Goal: Communication & Community: Participate in discussion

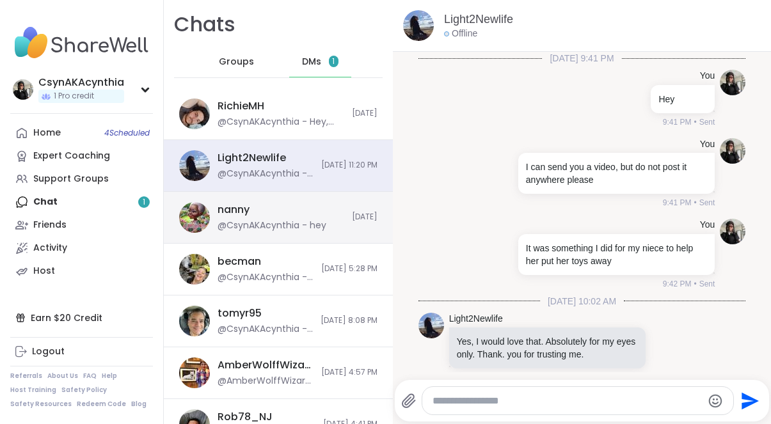
scroll to position [295, 0]
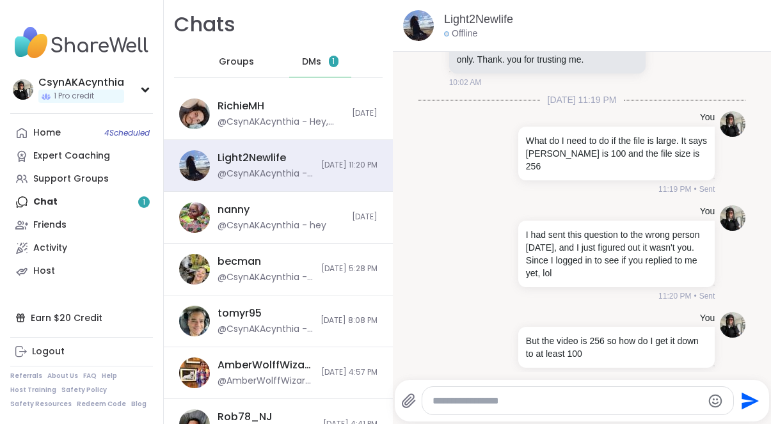
click at [316, 56] on span "DMs" at bounding box center [311, 62] width 19 height 13
click at [316, 59] on span "DMs" at bounding box center [311, 62] width 19 height 13
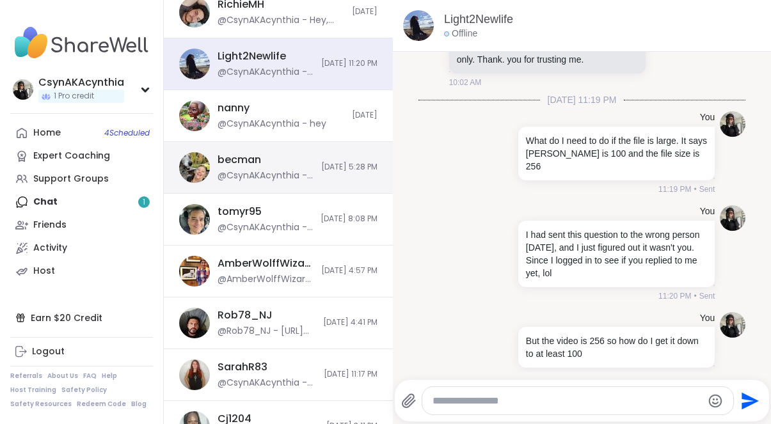
scroll to position [110, 0]
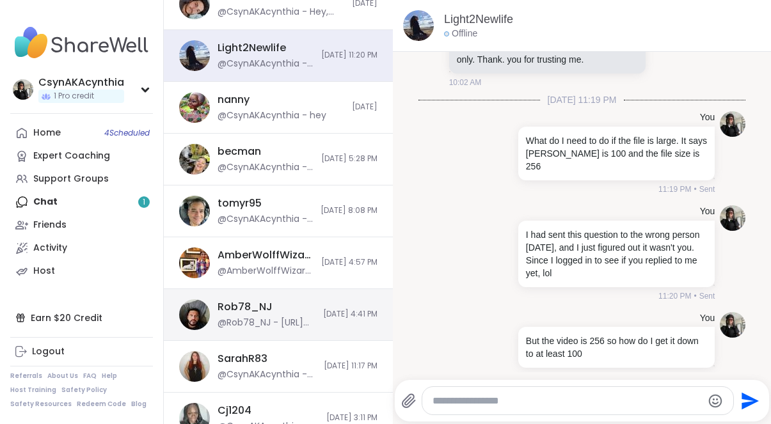
click at [280, 309] on div "Rob78_NJ @Rob78_NJ - [URL][DOMAIN_NAME]" at bounding box center [267, 314] width 98 height 29
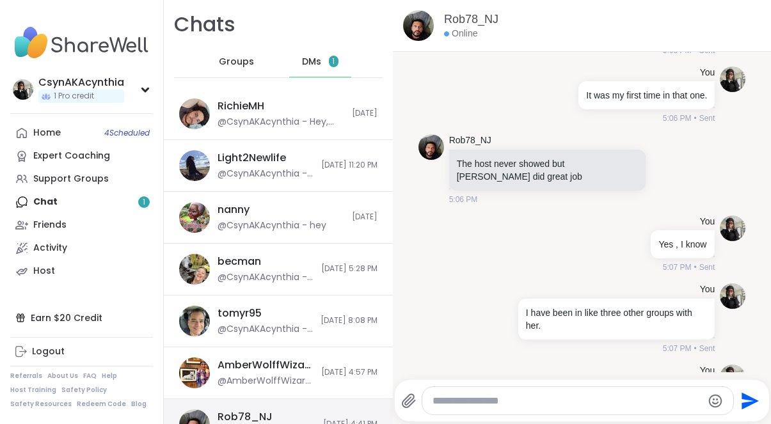
scroll to position [0, 0]
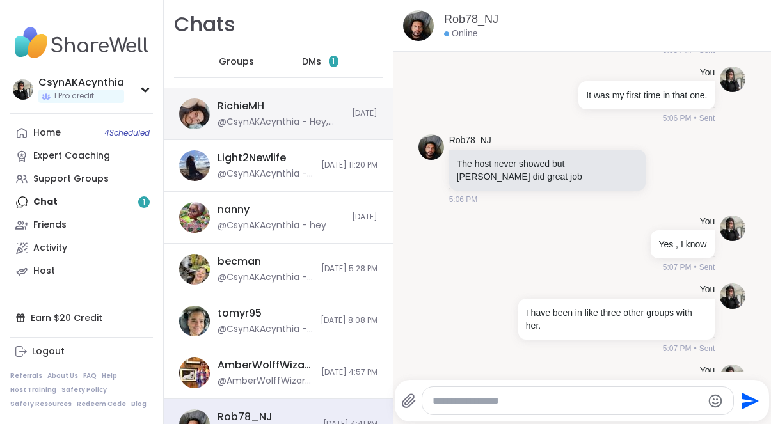
click at [284, 116] on div "@CsynAKAcynthia - Hey, you doing a group tonight?" at bounding box center [281, 122] width 127 height 13
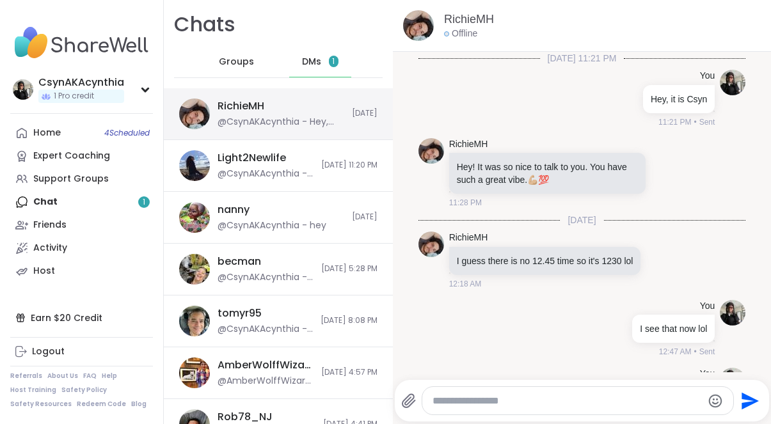
scroll to position [2444, 0]
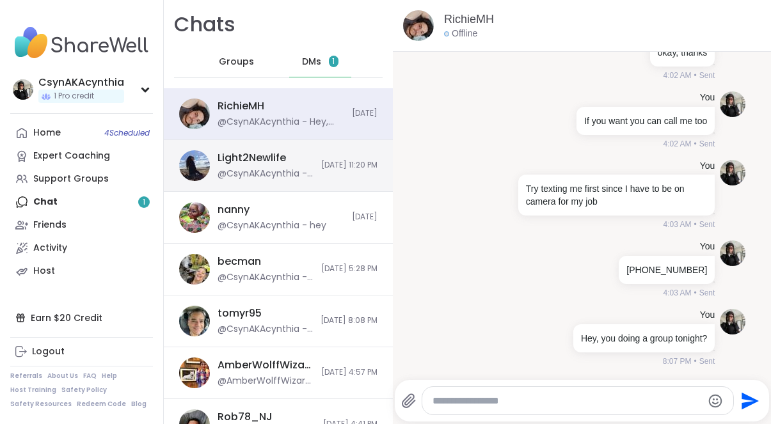
click at [278, 161] on div "Light2Newlife" at bounding box center [252, 158] width 69 height 14
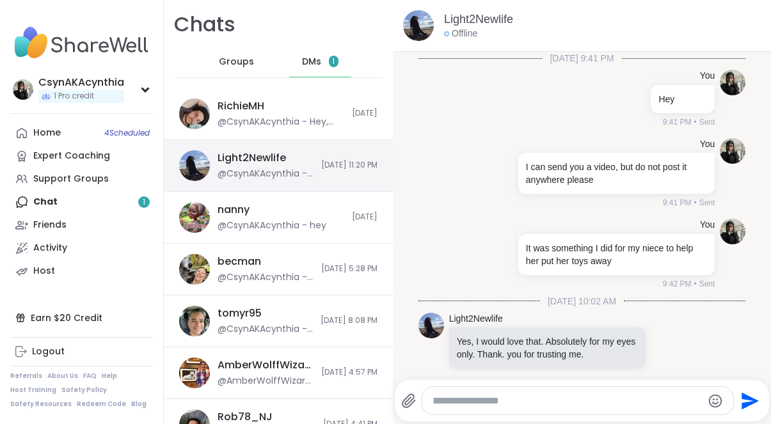
scroll to position [295, 0]
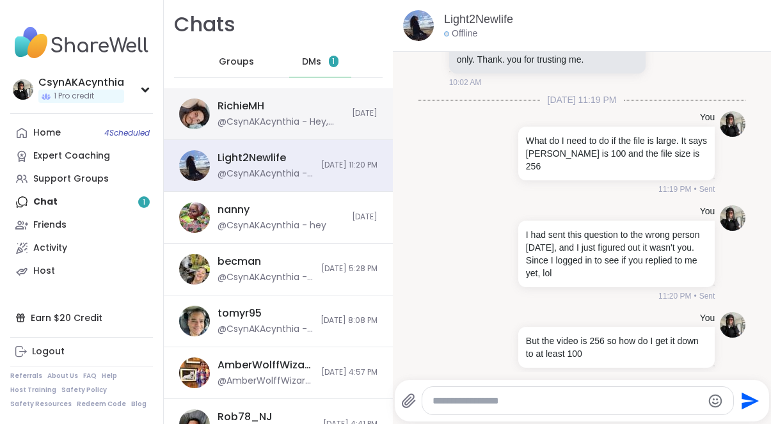
click at [287, 117] on div "@CsynAKAcynthia - Hey, you doing a group tonight?" at bounding box center [281, 122] width 127 height 13
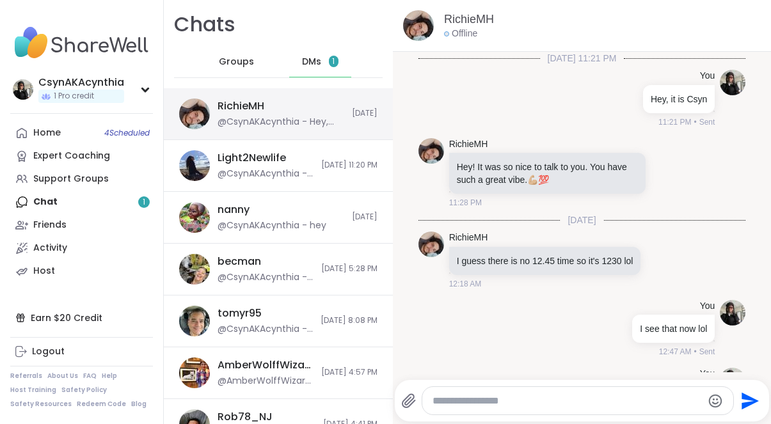
scroll to position [2444, 0]
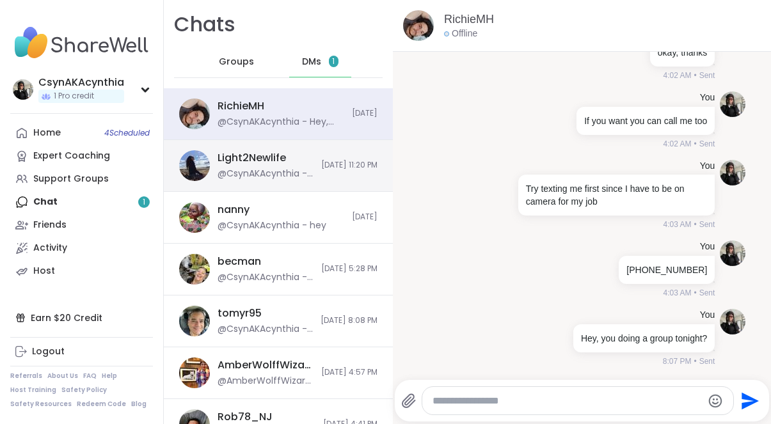
click at [307, 176] on div "Light2Newlife @CsynAKAcynthia - But the video is 256 so how do I get it down to…" at bounding box center [278, 166] width 229 height 52
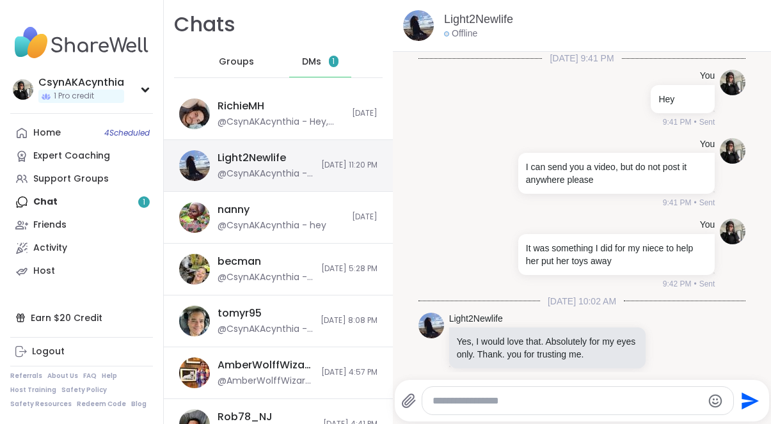
scroll to position [295, 0]
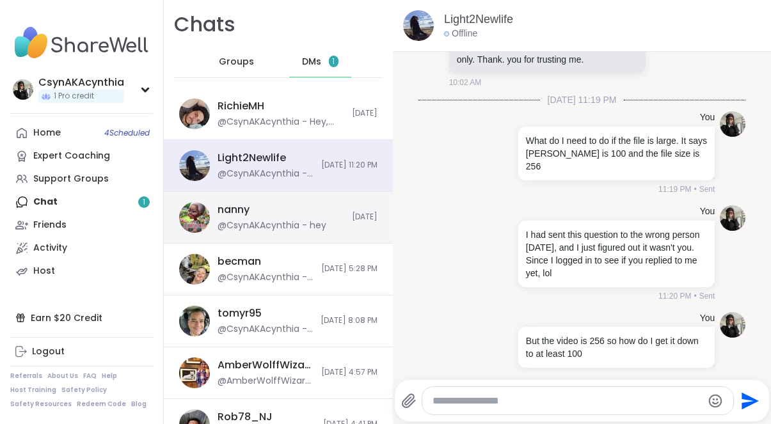
click at [302, 207] on div "nanny @CsynAKAcynthia - hey" at bounding box center [281, 217] width 127 height 29
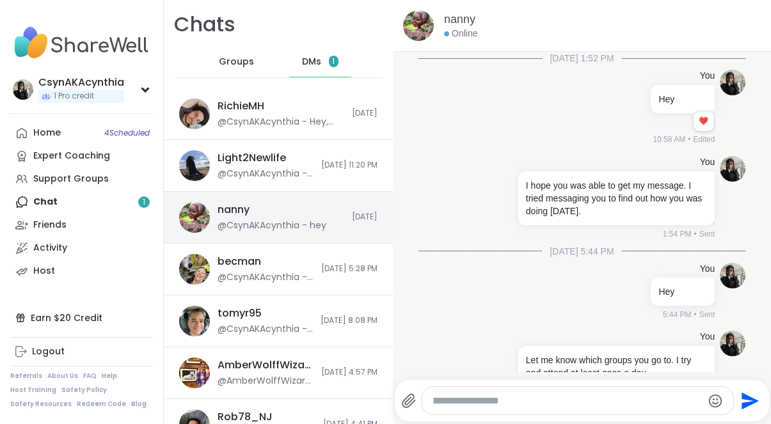
scroll to position [9207, 0]
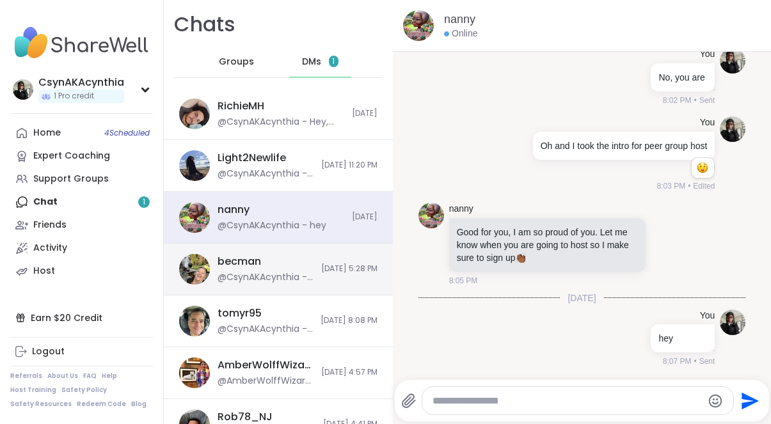
click at [325, 275] on div "becman @CsynAKAcynthia - Oh I was in the [DATE] night group with [PERSON_NAME],…" at bounding box center [278, 270] width 229 height 52
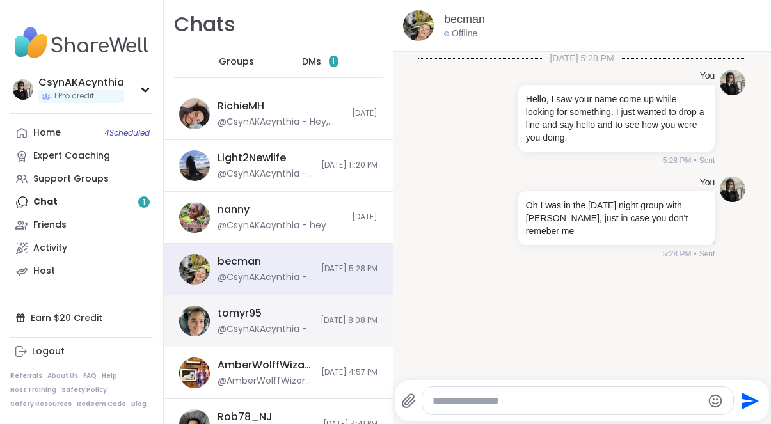
click at [321, 322] on span "[DATE] 8:08 PM" at bounding box center [349, 321] width 57 height 11
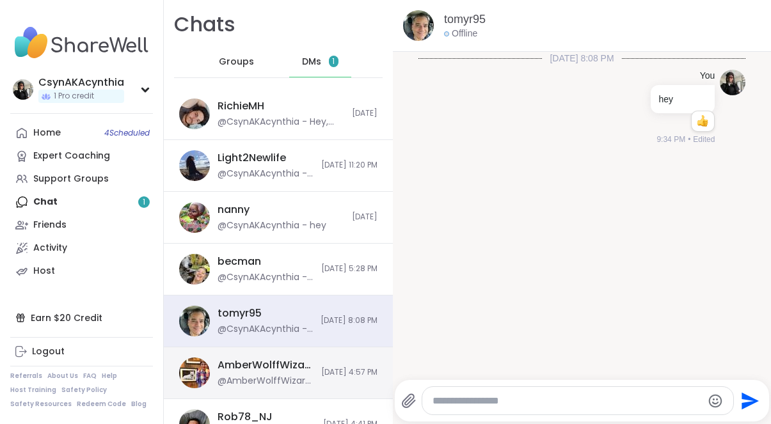
click at [303, 362] on div "AmberWolffWizard @AmberWolffWizard - Hey yes, im actually hosting tonight 8 est…" at bounding box center [278, 374] width 229 height 52
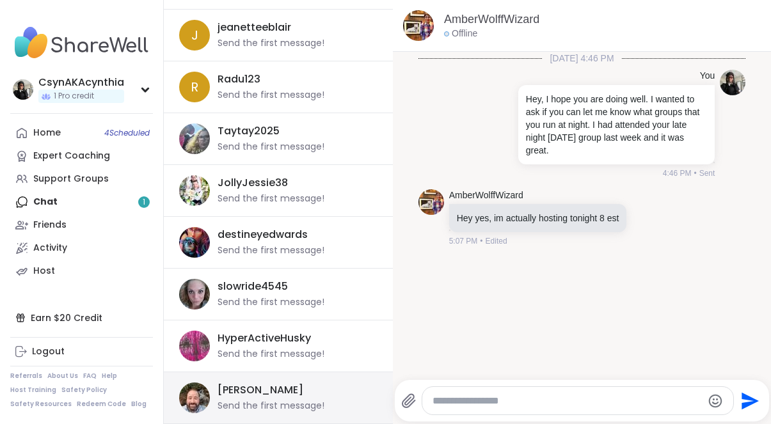
scroll to position [1063, 0]
click at [294, 392] on div "[PERSON_NAME] Send the first message!" at bounding box center [294, 398] width 152 height 29
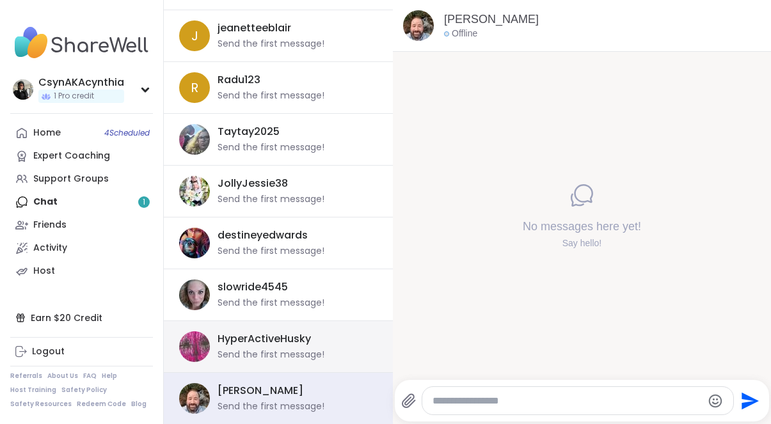
click at [293, 336] on div "HyperActiveHusky" at bounding box center [264, 339] width 93 height 14
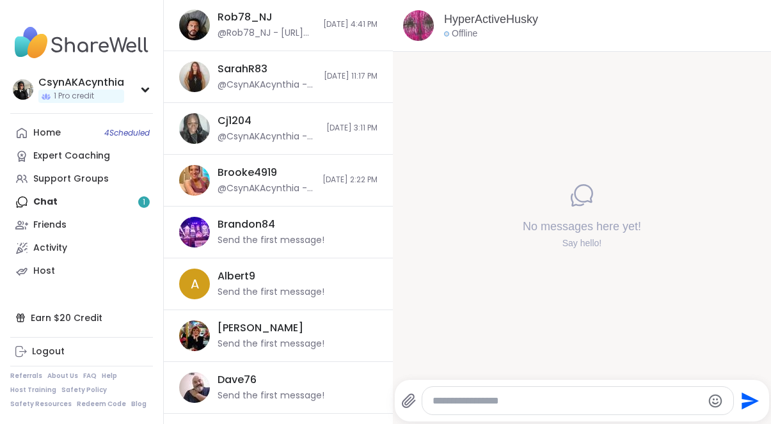
scroll to position [385, 0]
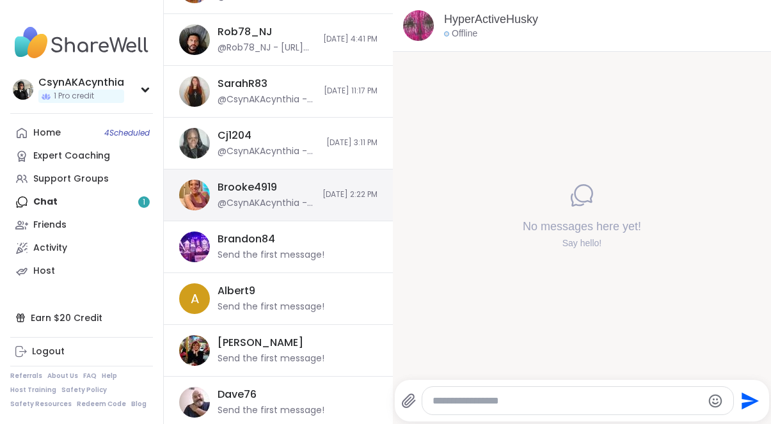
click at [303, 202] on div "Brooke4919 @CsynAKAcynthia - Thank you for the opportunity to reach out to you.…" at bounding box center [278, 196] width 229 height 52
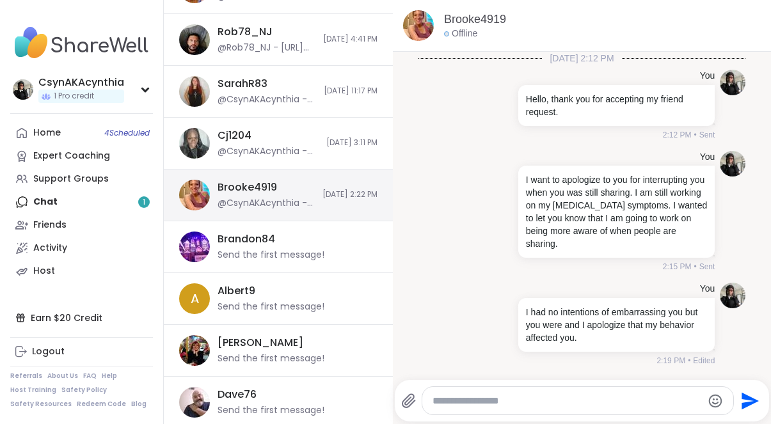
scroll to position [159, 0]
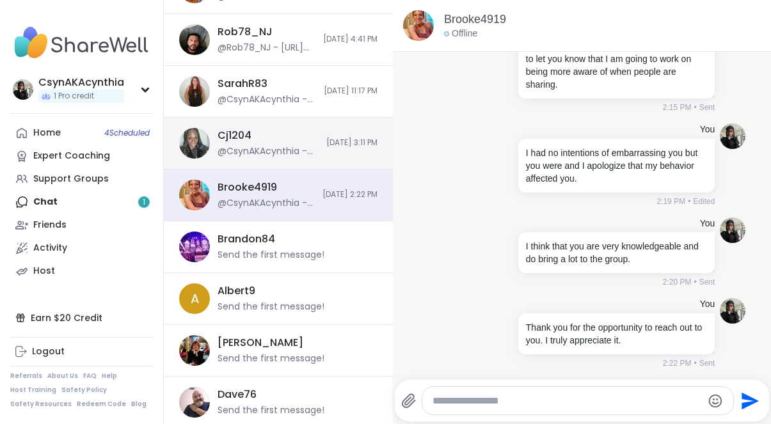
click at [305, 153] on div "Cj1204 @CsynAKAcynthia - Hey! Hope you're having a great day. I'm really glad w…" at bounding box center [278, 144] width 229 height 52
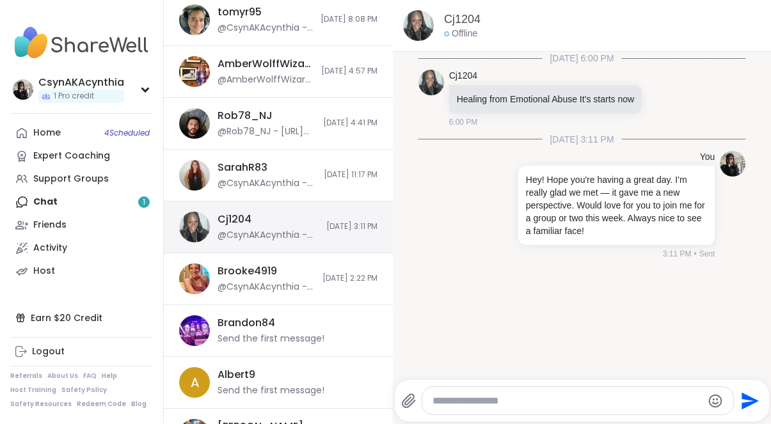
scroll to position [298, 0]
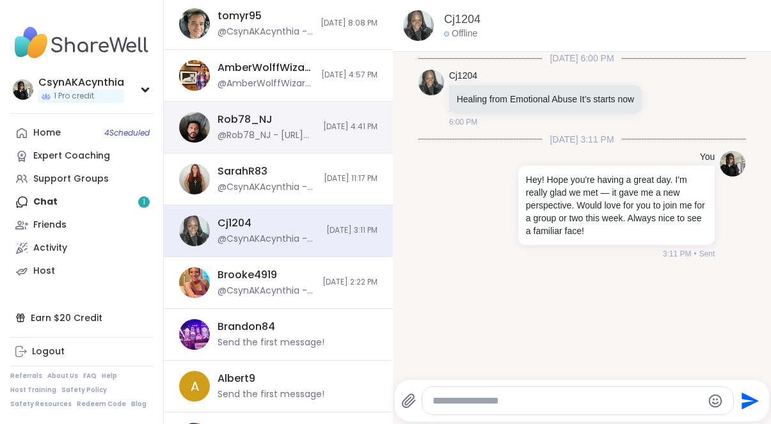
click at [308, 129] on div "Rob78_NJ @Rob78_NJ - [URL][DOMAIN_NAME] [DATE] 4:41 PM" at bounding box center [278, 128] width 229 height 52
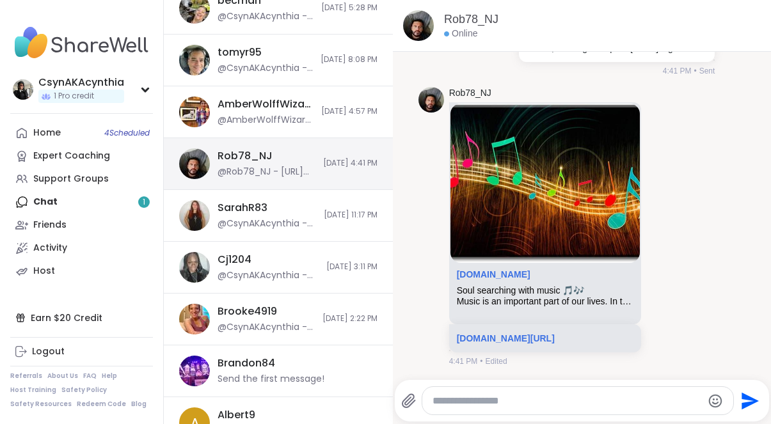
scroll to position [246, 0]
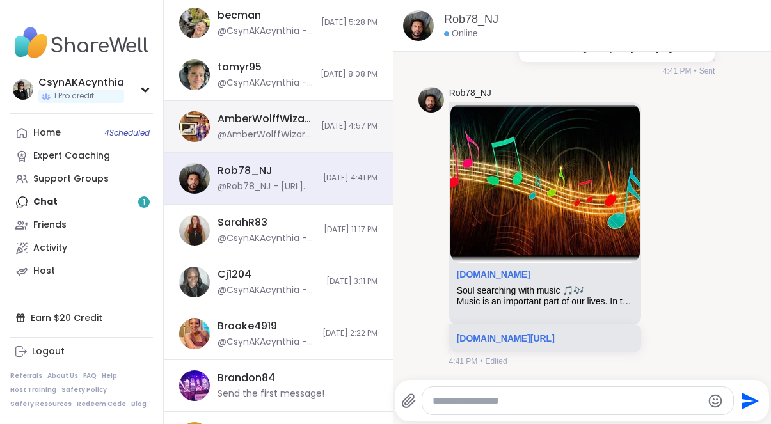
click at [321, 129] on span "[DATE] 4:57 PM" at bounding box center [349, 126] width 56 height 11
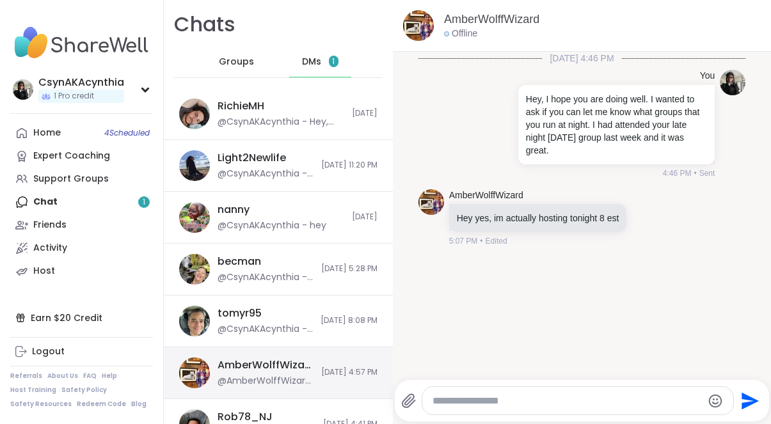
scroll to position [0, 0]
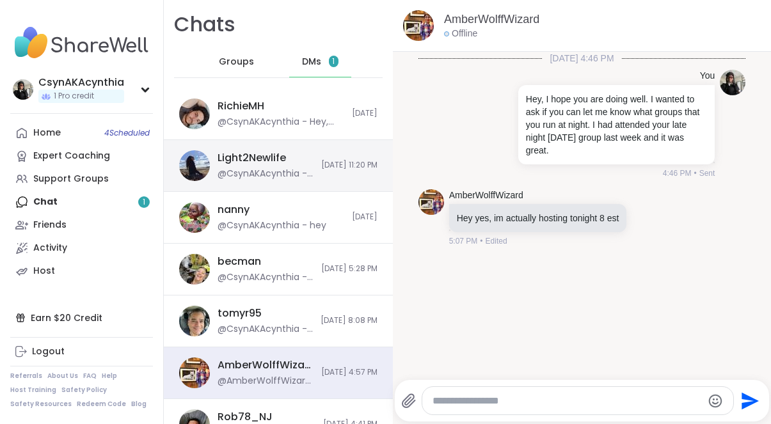
click at [303, 153] on div "Light2Newlife @CsynAKAcynthia - But the video is 256 so how do I get it down to…" at bounding box center [278, 166] width 229 height 52
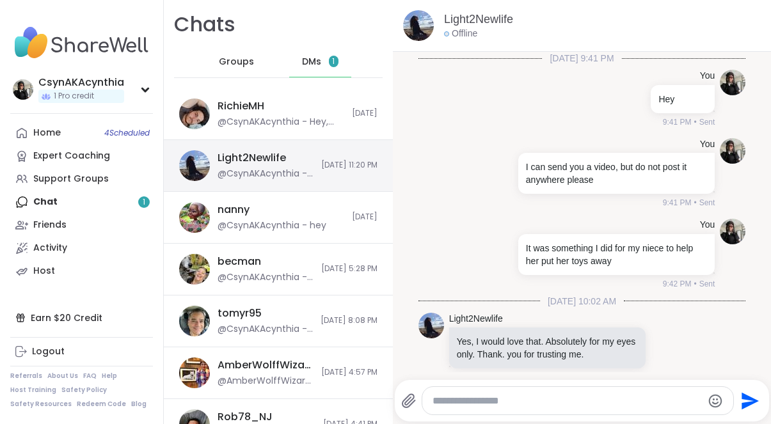
scroll to position [295, 0]
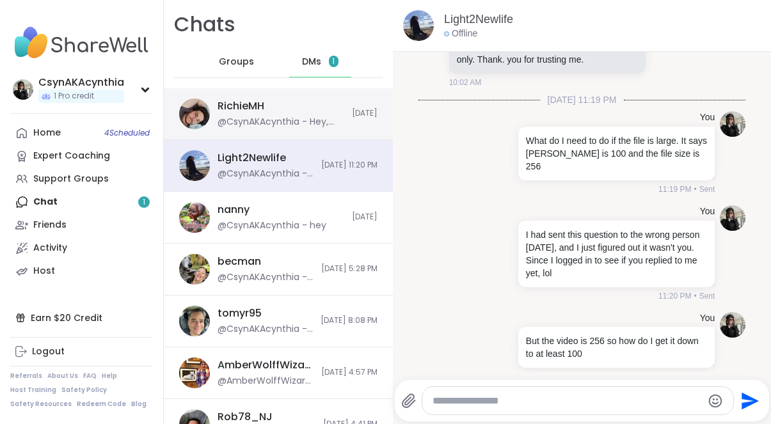
click at [308, 113] on div "RichieMH @CsynAKAcynthia - Hey, you doing a group tonight?" at bounding box center [281, 113] width 127 height 29
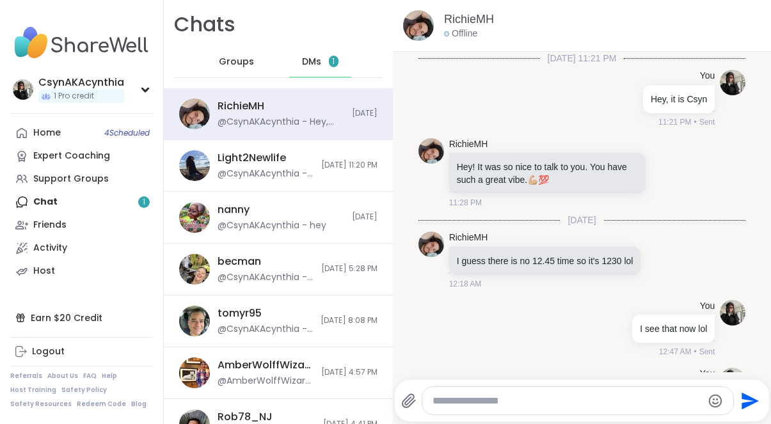
scroll to position [2444, 0]
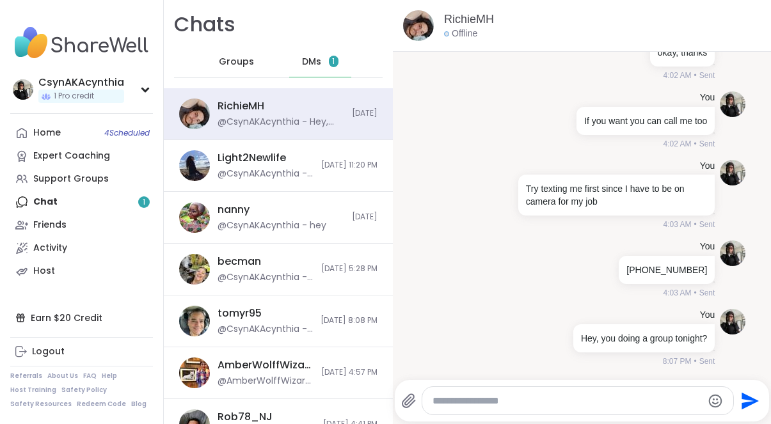
click at [319, 62] on span "DMs" at bounding box center [311, 62] width 19 height 13
click at [281, 131] on div "RichieMH @CsynAKAcynthia - Hey, you doing a group tonight? [DATE]" at bounding box center [278, 114] width 229 height 52
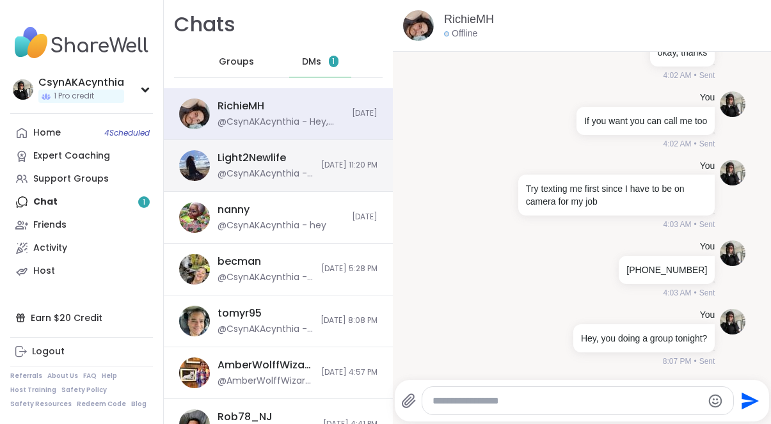
click at [275, 159] on div "Light2Newlife" at bounding box center [252, 158] width 69 height 14
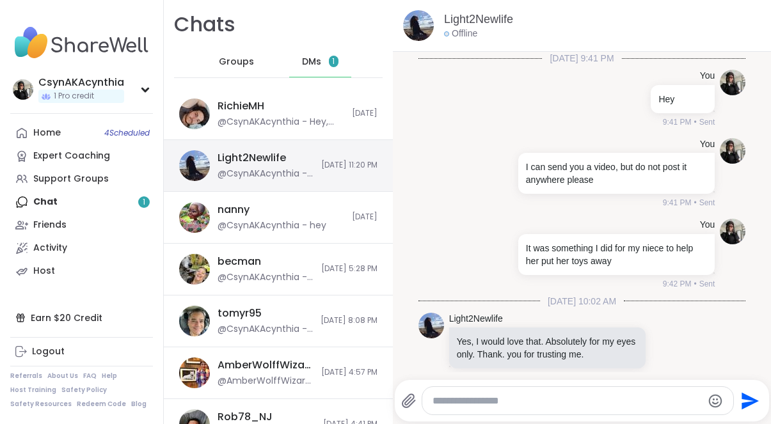
scroll to position [295, 0]
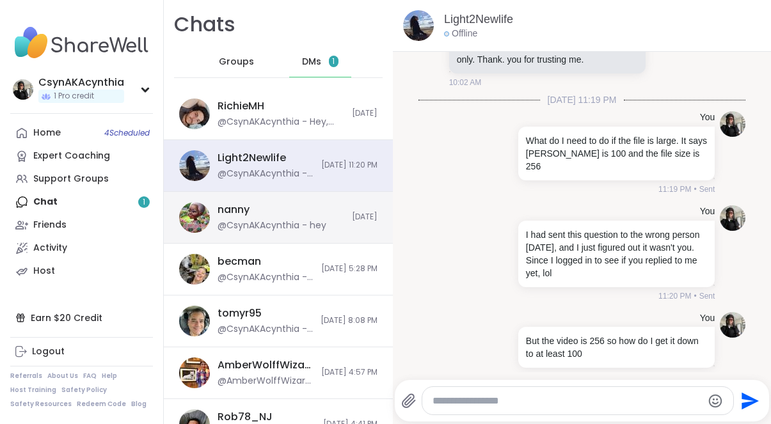
click at [339, 226] on div "nanny @CsynAKAcynthia - hey" at bounding box center [281, 217] width 127 height 29
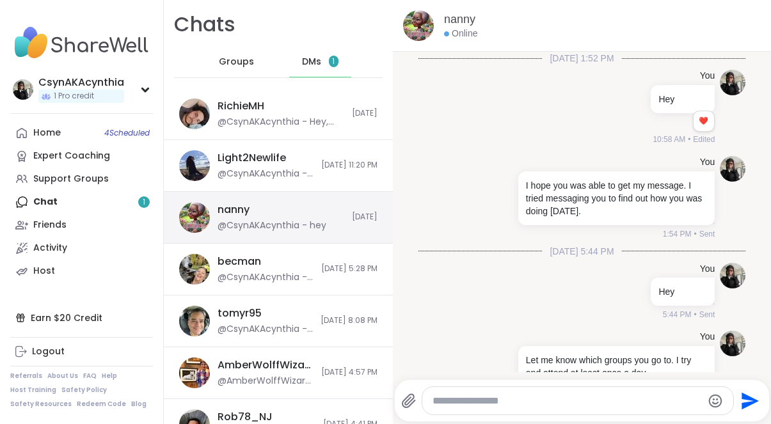
scroll to position [9207, 0]
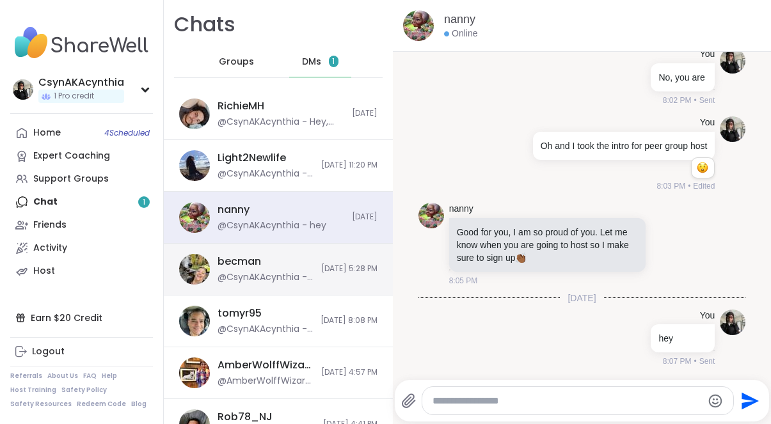
click at [332, 280] on div "becman @CsynAKAcynthia - Oh I was in the [DATE] night group with [PERSON_NAME],…" at bounding box center [278, 270] width 229 height 52
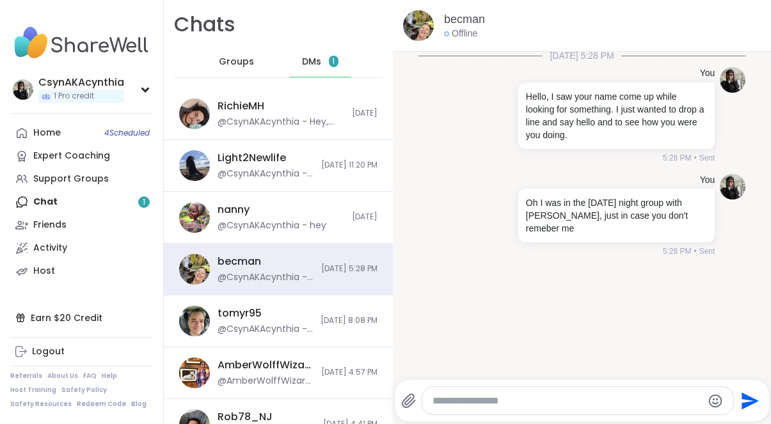
scroll to position [3, 0]
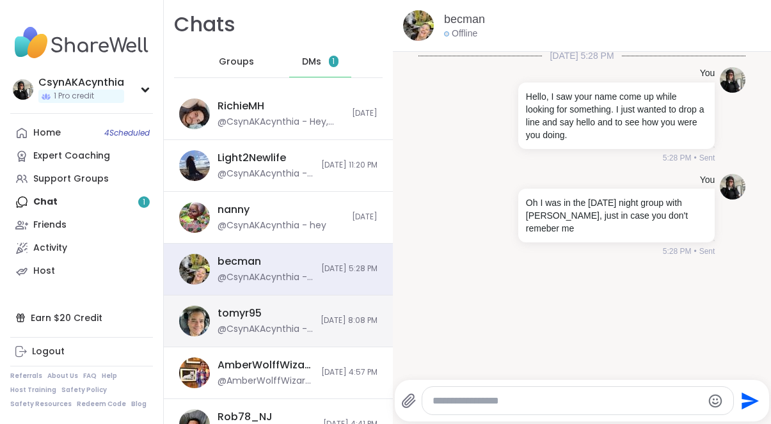
click at [360, 325] on span "[DATE] 8:08 PM" at bounding box center [349, 321] width 57 height 11
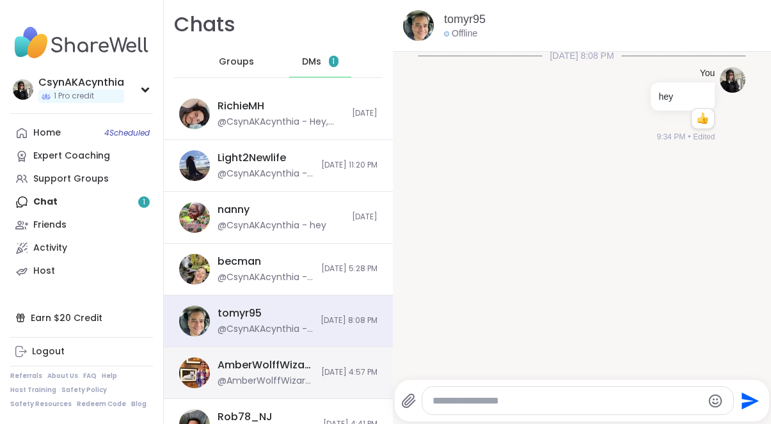
click at [330, 362] on div "AmberWolffWizard @AmberWolffWizard - Hey yes, im actually hosting tonight 8 est…" at bounding box center [278, 374] width 229 height 52
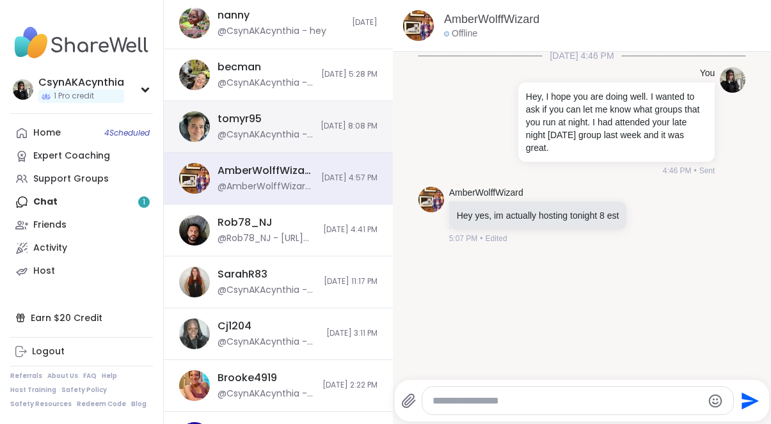
scroll to position [325, 0]
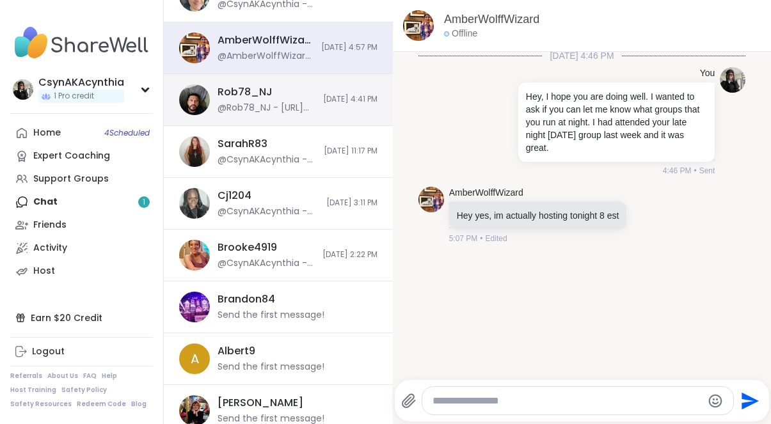
click at [307, 102] on div "Rob78_NJ @Rob78_NJ - [URL][DOMAIN_NAME] [DATE] 4:41 PM" at bounding box center [278, 100] width 229 height 52
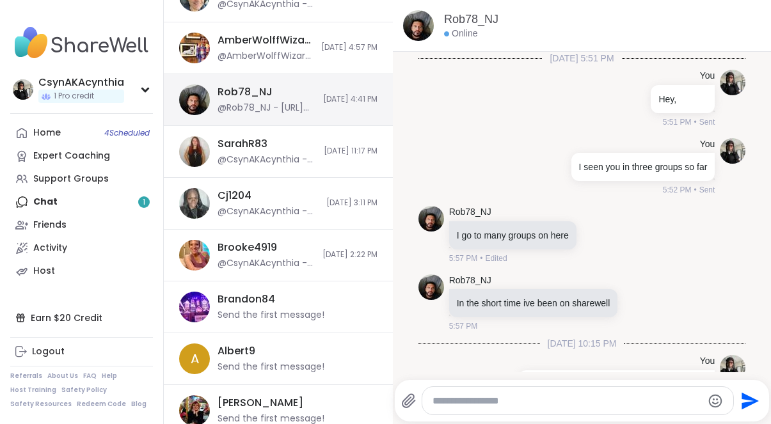
scroll to position [3278, 0]
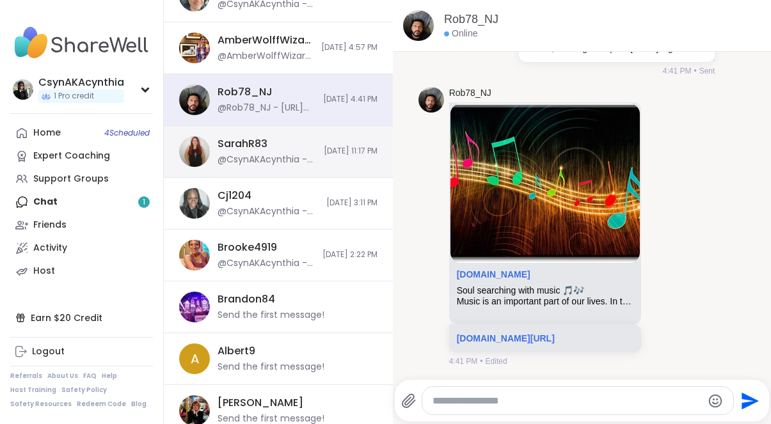
click at [308, 156] on div "SarahR83 @CsynAKAcynthia - Hey, are you no longer doing anymore groups? [DATE] …" at bounding box center [278, 152] width 229 height 52
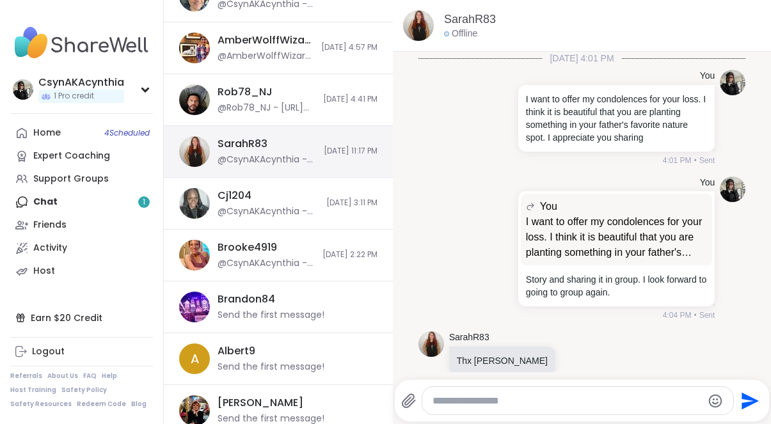
scroll to position [366, 0]
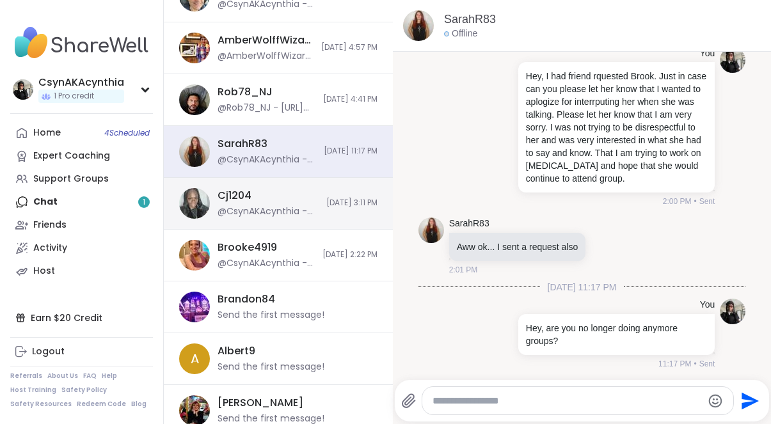
click at [295, 206] on div "@CsynAKAcynthia - Hey! Hope you're having a great day. I'm really glad we met —…" at bounding box center [268, 212] width 101 height 13
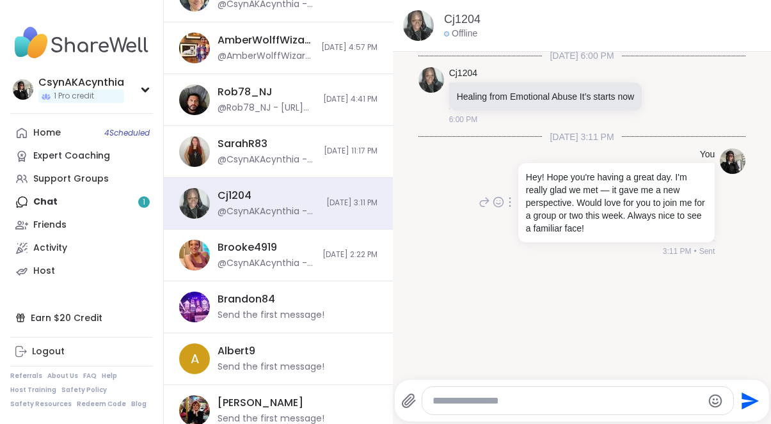
scroll to position [3, 0]
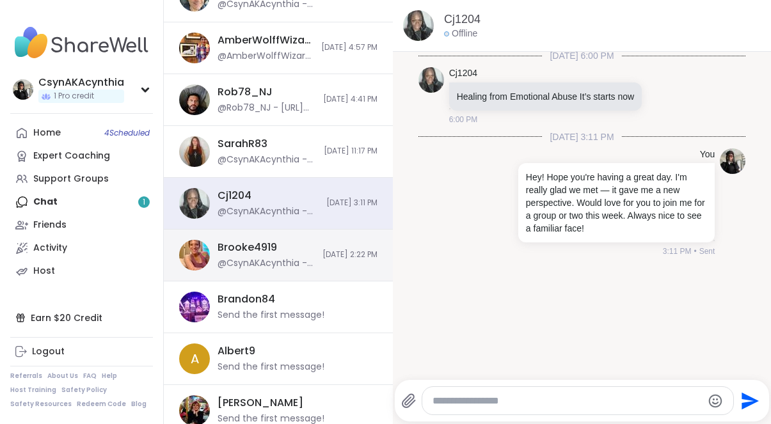
click at [284, 244] on div "Brooke4919 @CsynAKAcynthia - Thank you for the opportunity to reach out to you.…" at bounding box center [266, 255] width 97 height 29
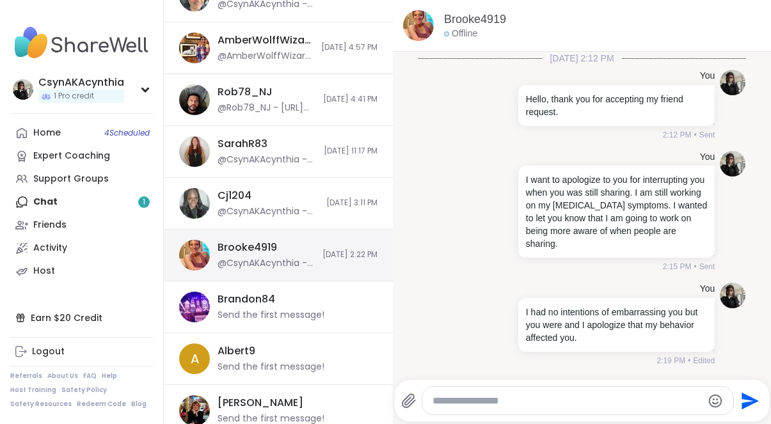
scroll to position [159, 0]
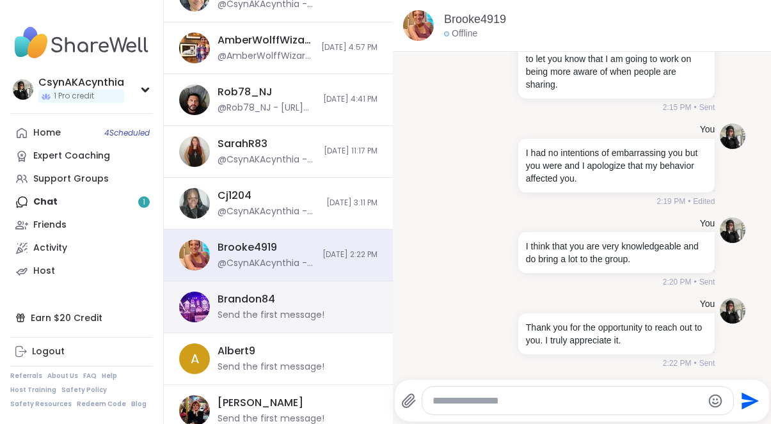
click at [313, 305] on div "Brandon84 Send the first message!" at bounding box center [294, 307] width 152 height 29
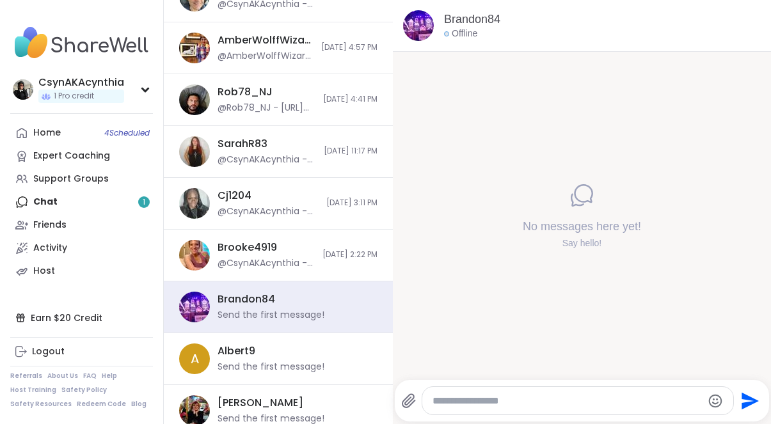
scroll to position [0, 0]
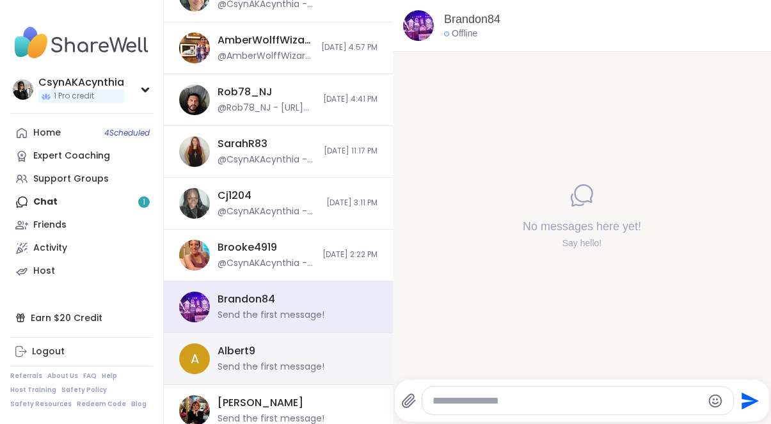
click at [291, 351] on div "Albert9 Send the first message!" at bounding box center [294, 358] width 152 height 29
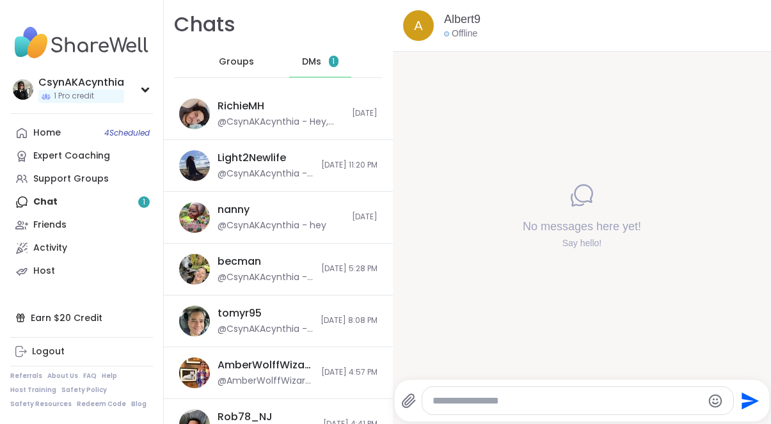
click at [248, 58] on span "Groups" at bounding box center [236, 62] width 35 height 13
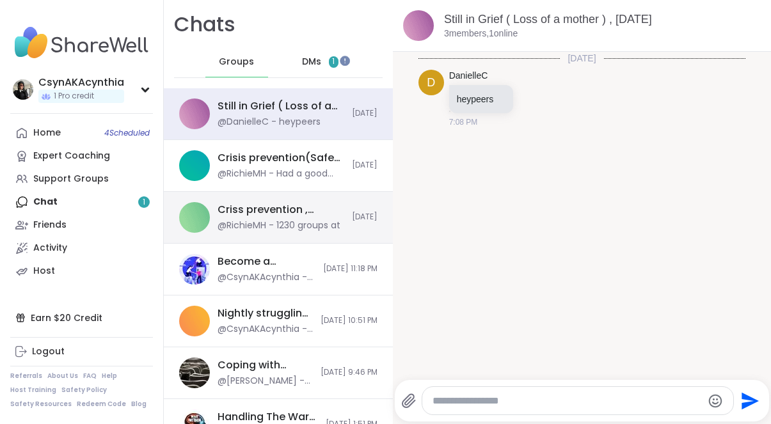
scroll to position [1, 0]
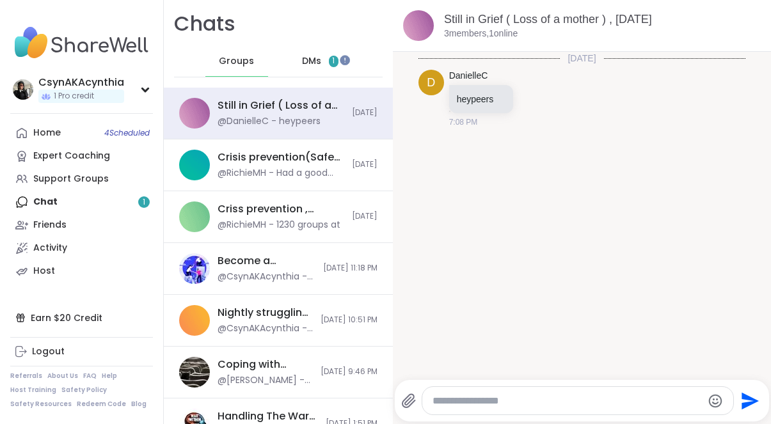
click at [475, 403] on textarea "Type your message" at bounding box center [568, 401] width 270 height 13
click at [331, 59] on span "1" at bounding box center [334, 62] width 10 height 12
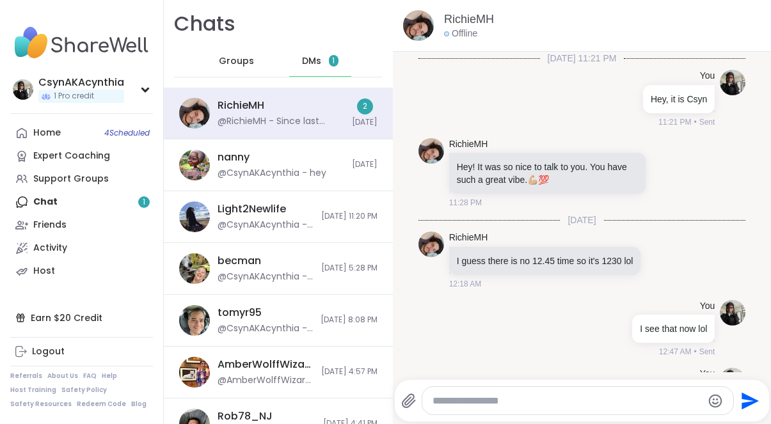
scroll to position [2648, 0]
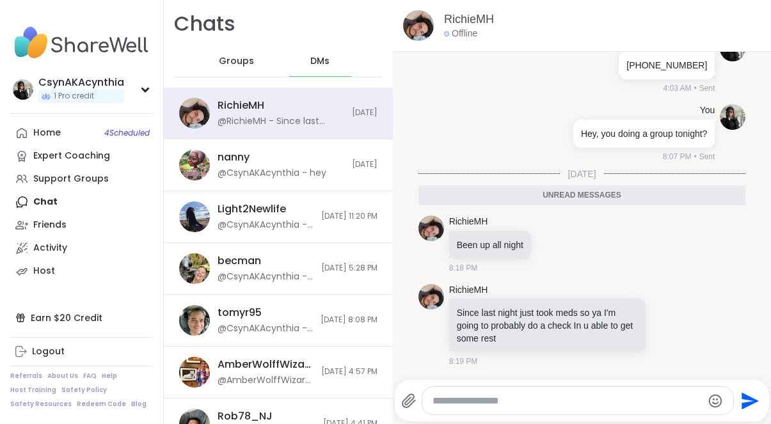
click at [518, 398] on textarea "Type your message" at bounding box center [568, 401] width 270 height 13
type textarea "*"
type textarea "**********"
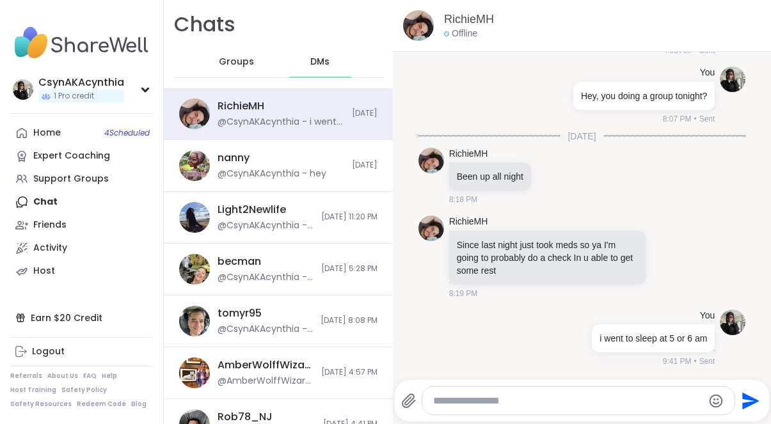
scroll to position [0, 0]
click at [109, 138] on link "Home 4 Scheduled" at bounding box center [81, 133] width 143 height 23
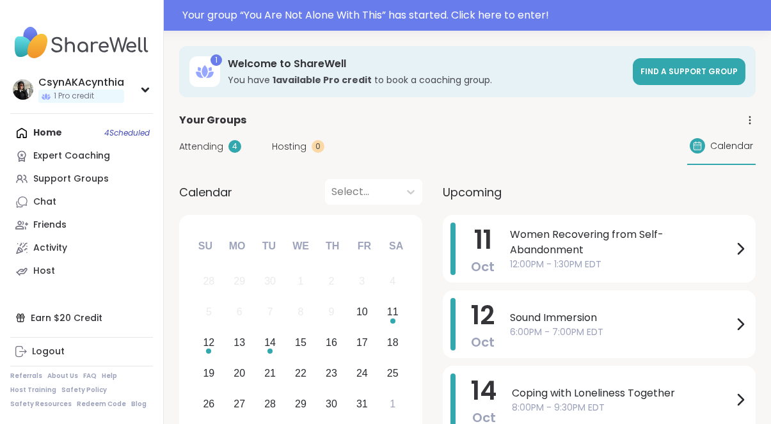
click at [53, 133] on div "Home 4 Scheduled Expert Coaching Support Groups Chat Friends Activity Host" at bounding box center [81, 202] width 143 height 161
click at [47, 133] on div "Home 4 Scheduled Expert Coaching Support Groups Chat Friends Activity Host" at bounding box center [81, 202] width 143 height 161
click at [45, 202] on div "Chat" at bounding box center [44, 202] width 23 height 13
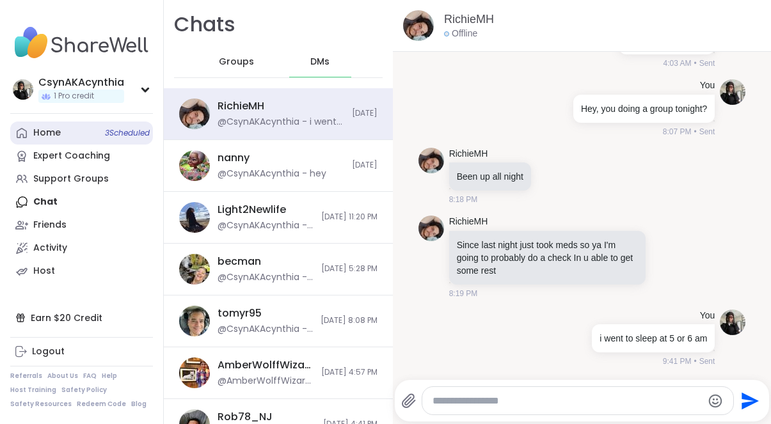
click at [53, 134] on div "Home 3 Scheduled" at bounding box center [47, 133] width 28 height 13
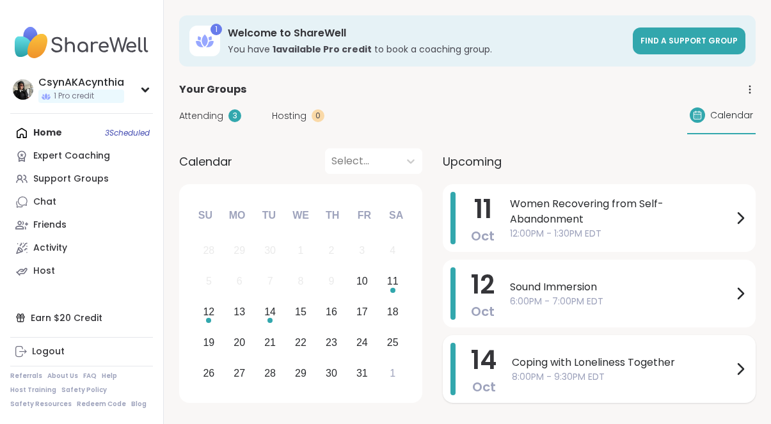
click at [625, 373] on span "8:00PM - 9:30PM EDT" at bounding box center [622, 377] width 221 height 13
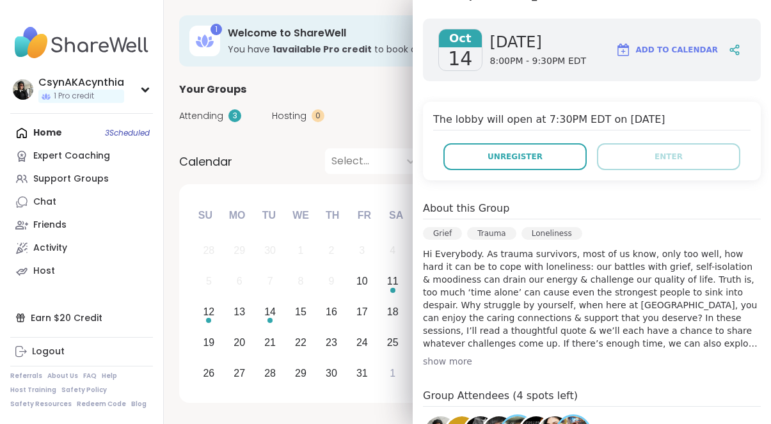
scroll to position [195, 0]
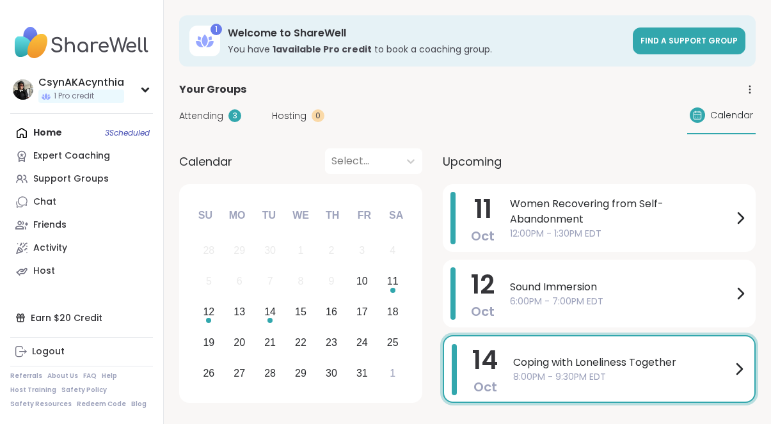
scroll to position [0, 0]
click at [211, 114] on span "Attending" at bounding box center [201, 115] width 44 height 13
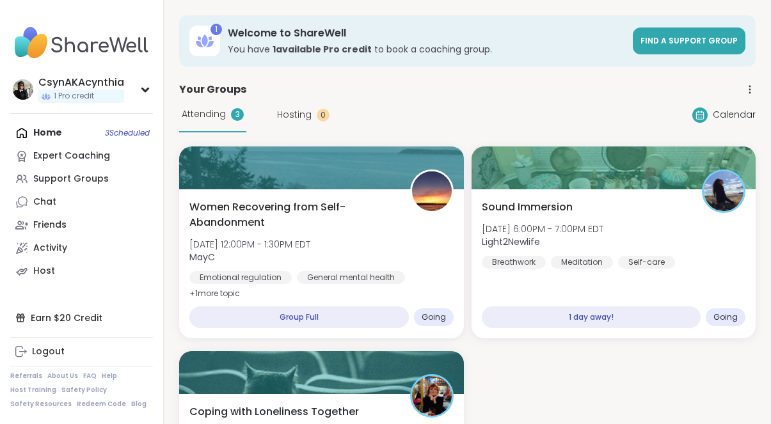
click at [47, 137] on div "Home 3 Scheduled Expert Coaching Support Groups Chat Friends Activity Host" at bounding box center [81, 202] width 143 height 161
click at [50, 130] on div "Home 3 Scheduled Expert Coaching Support Groups Chat Friends Activity Host" at bounding box center [81, 202] width 143 height 161
click at [65, 177] on div "Support Groups" at bounding box center [71, 179] width 76 height 13
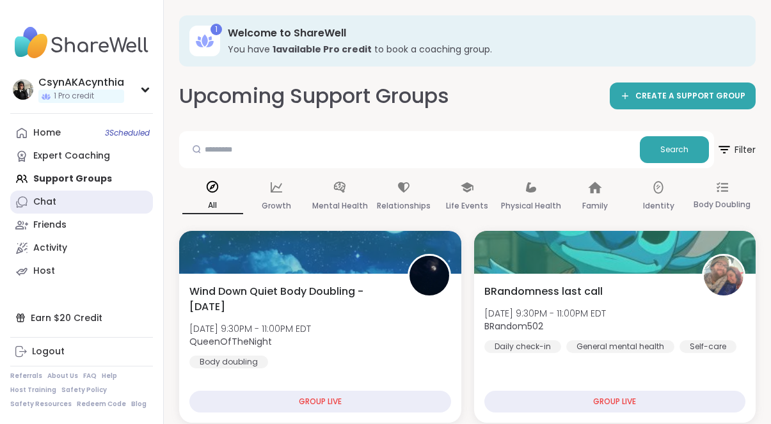
click at [49, 200] on div "Chat" at bounding box center [44, 202] width 23 height 13
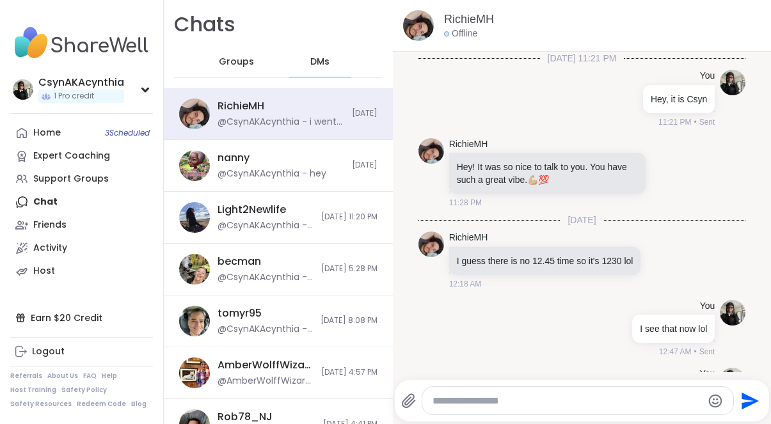
scroll to position [2673, 0]
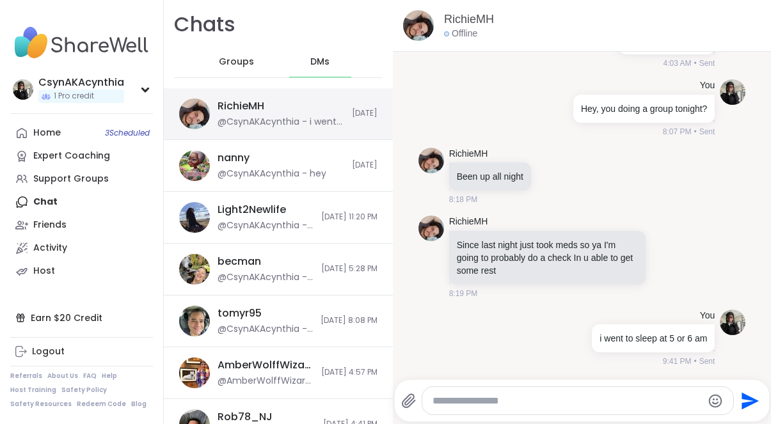
click at [266, 120] on div "@CsynAKAcynthia - i went to sleep at 5 or 6 am" at bounding box center [281, 122] width 127 height 13
